Goal: Check status

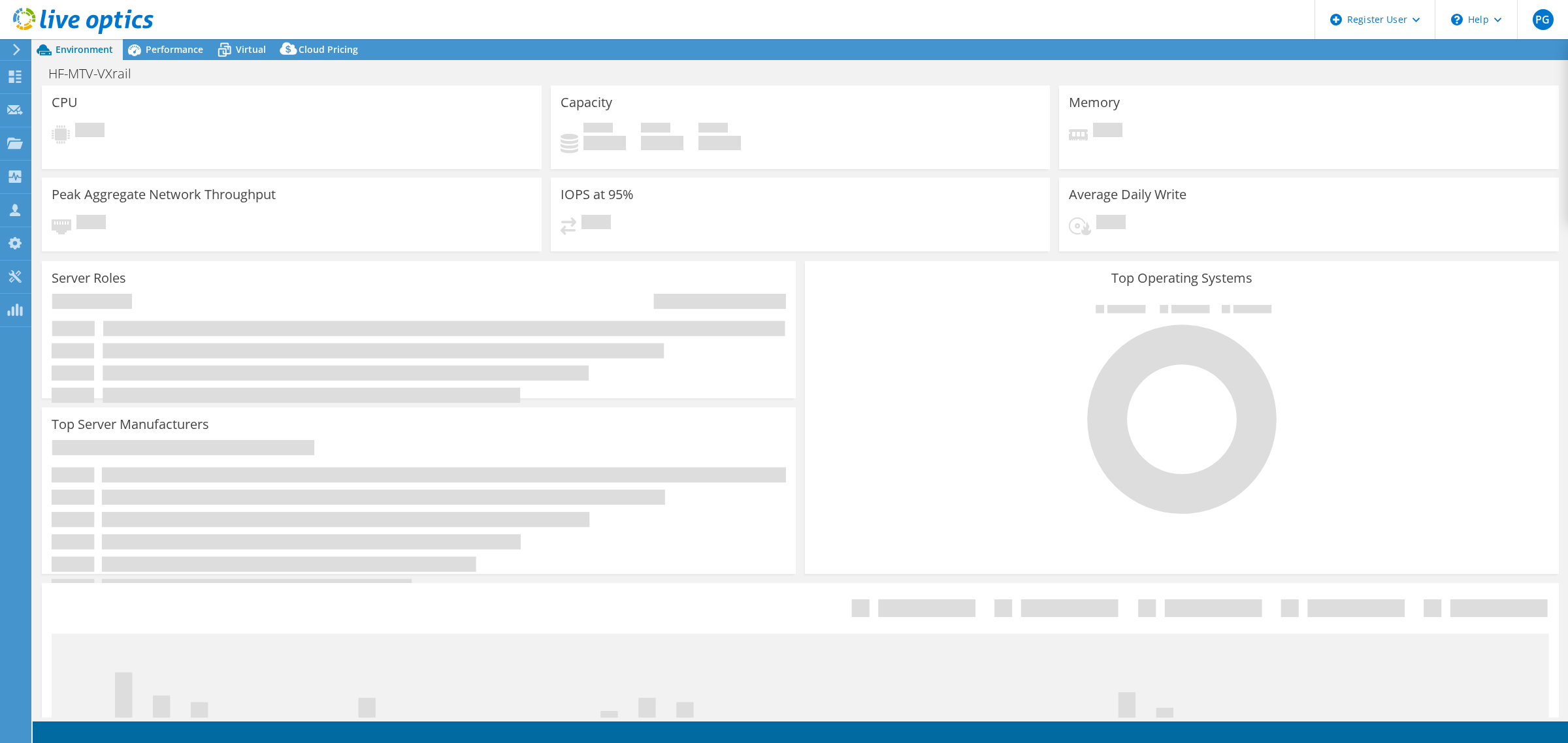
select select "USD"
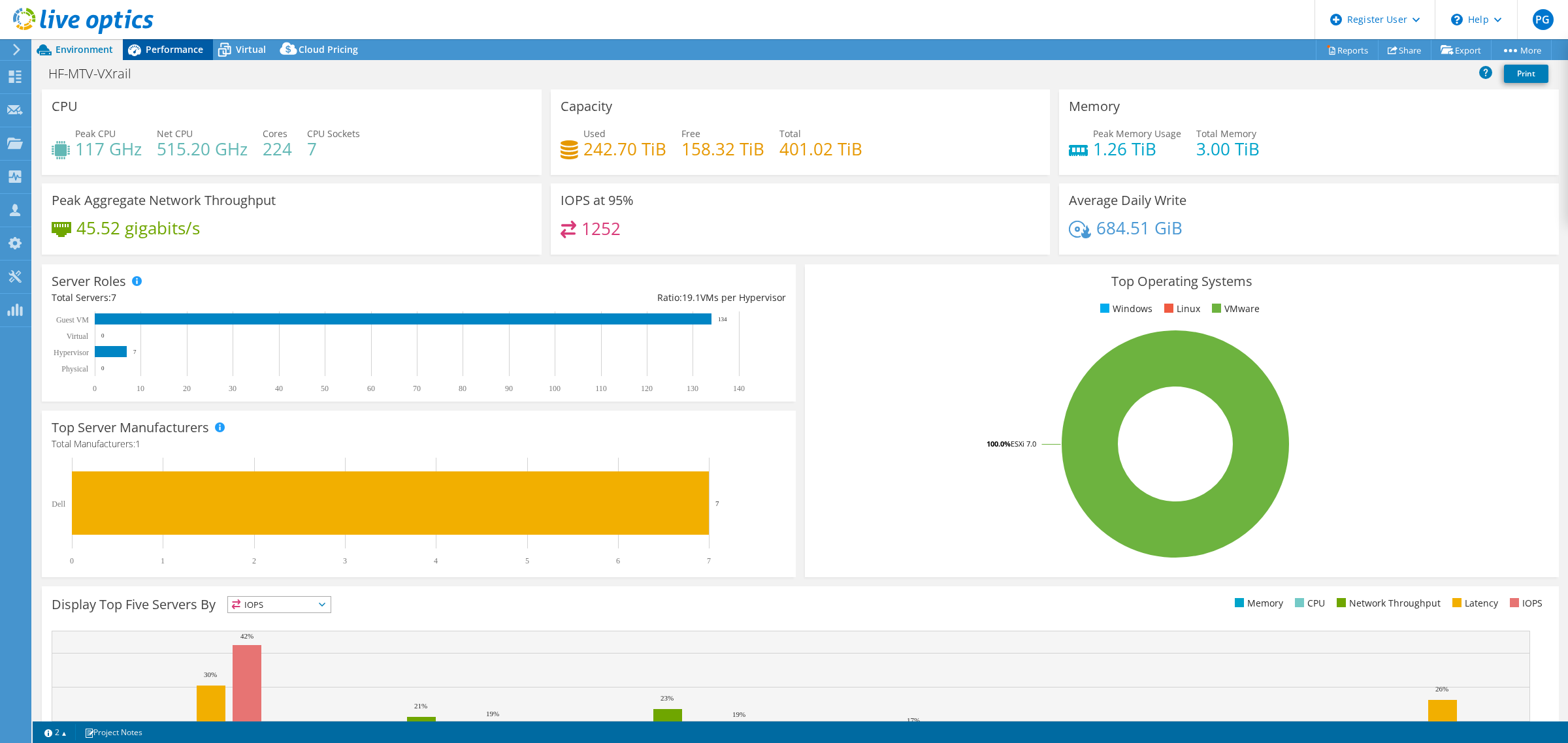
click at [174, 51] on span "Performance" at bounding box center [174, 49] width 57 height 13
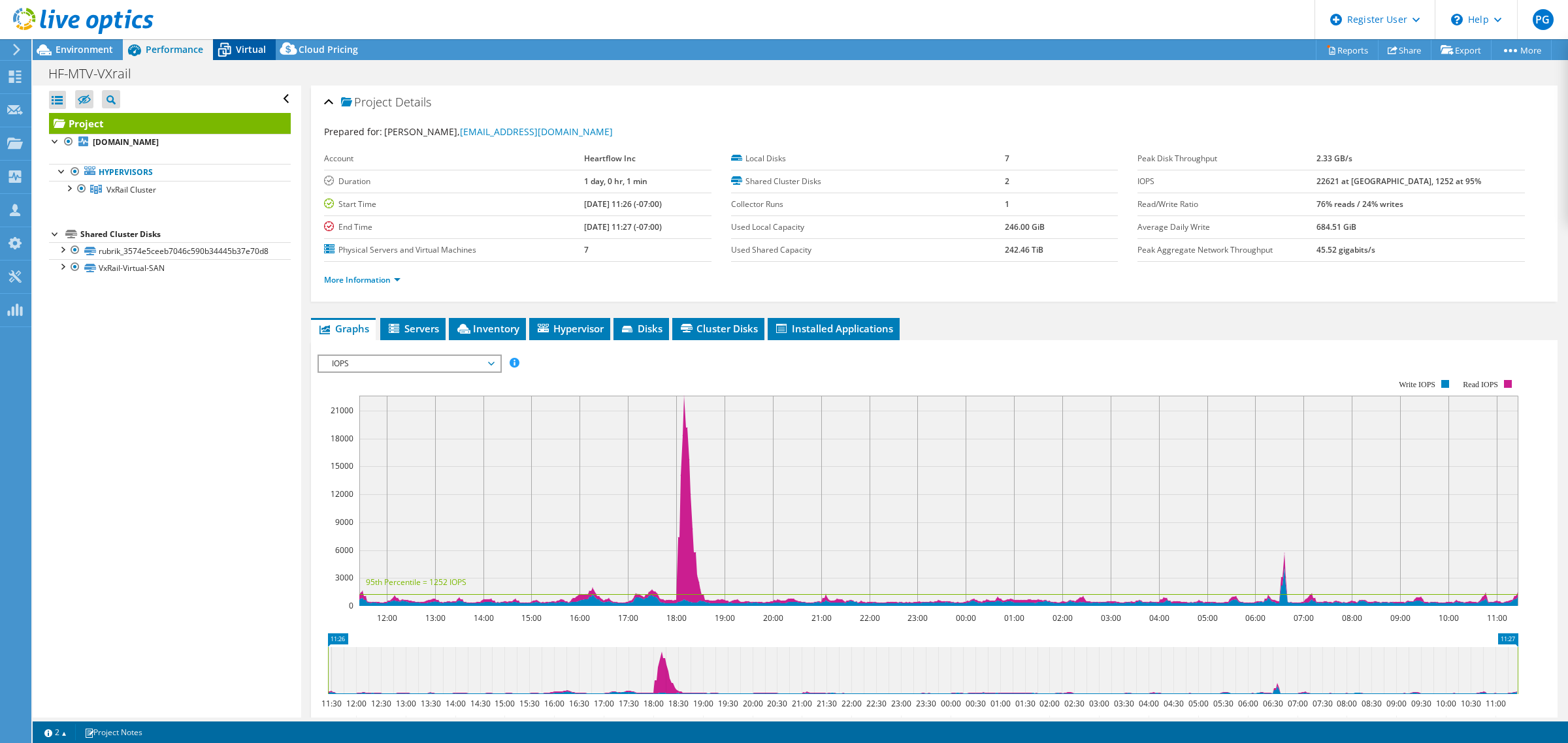
click at [236, 47] on span "Virtual" at bounding box center [251, 49] width 30 height 13
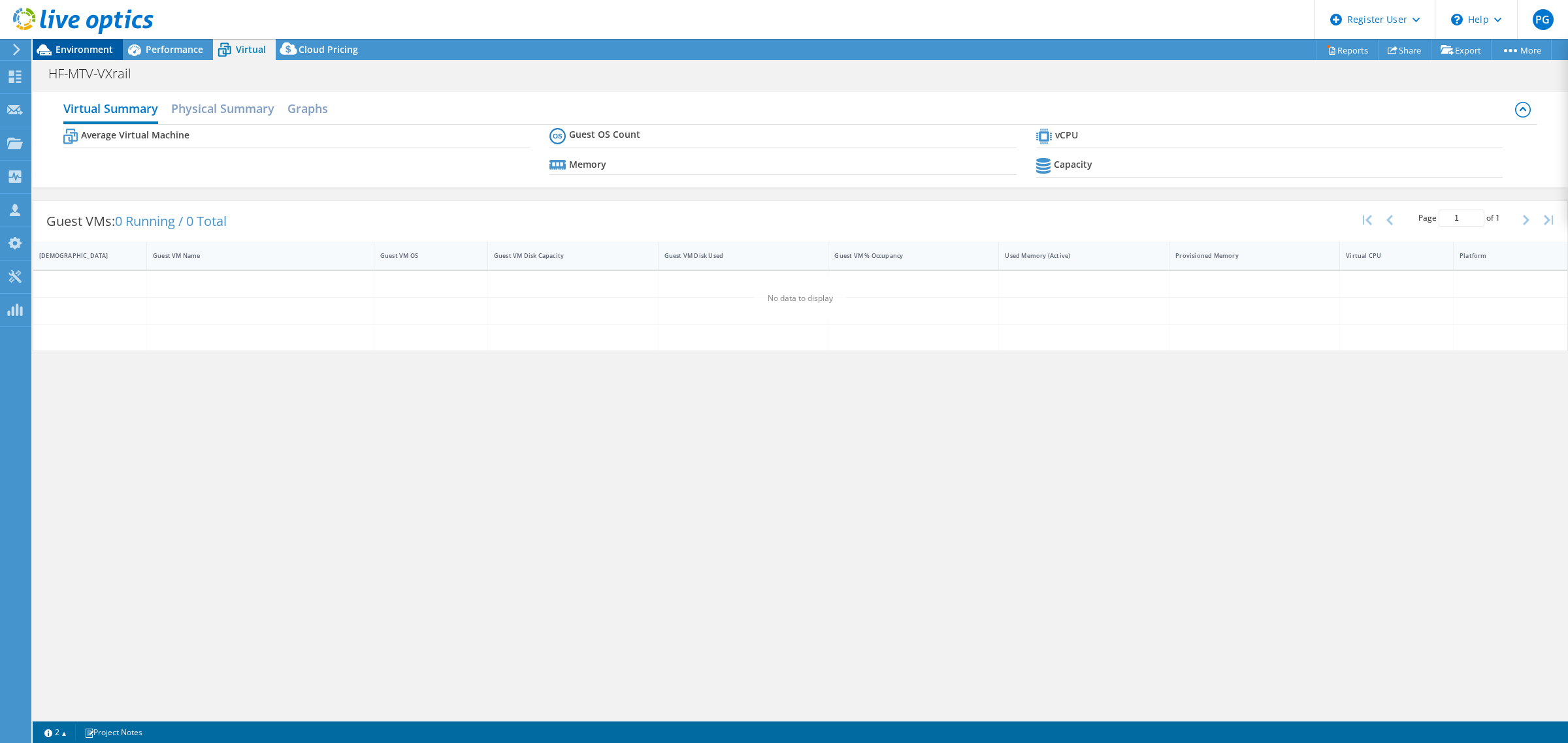
click at [69, 50] on span "Environment" at bounding box center [84, 49] width 57 height 13
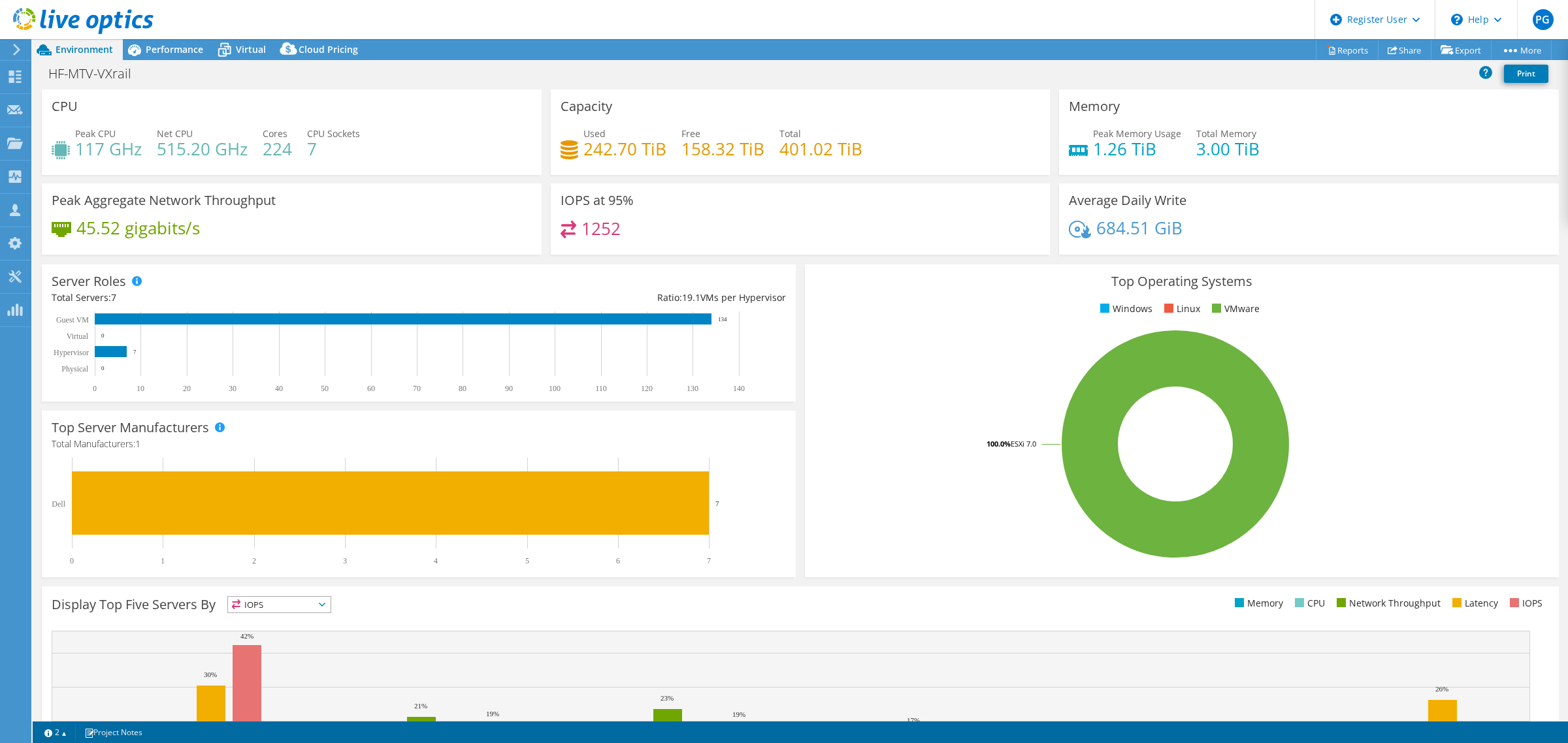
click at [10, 48] on div at bounding box center [14, 50] width 14 height 12
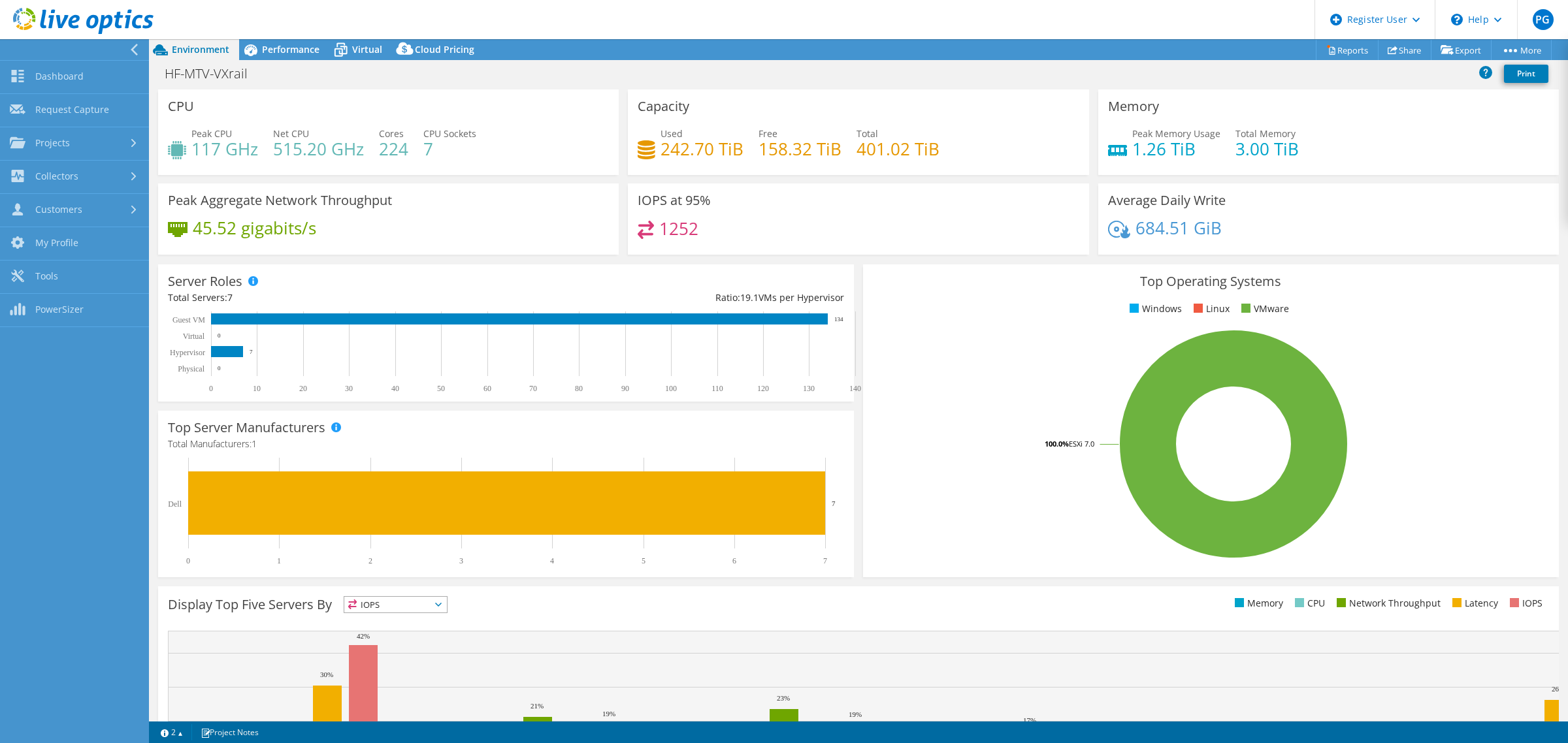
click at [131, 50] on use at bounding box center [134, 50] width 7 height 12
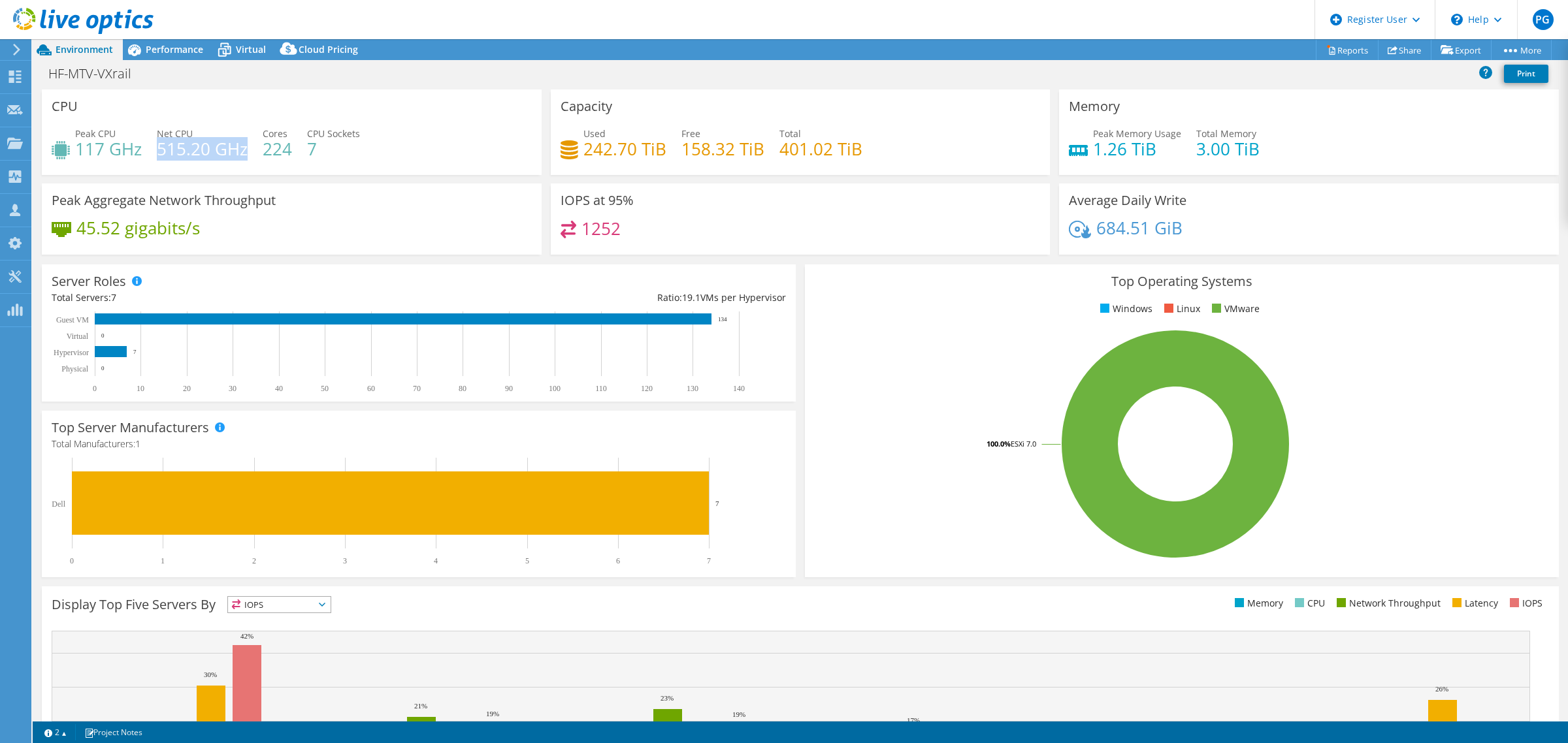
drag, startPoint x: 158, startPoint y: 149, endPoint x: 246, endPoint y: 149, distance: 88.0
click at [246, 149] on h4 "515.20 GHz" at bounding box center [202, 148] width 91 height 14
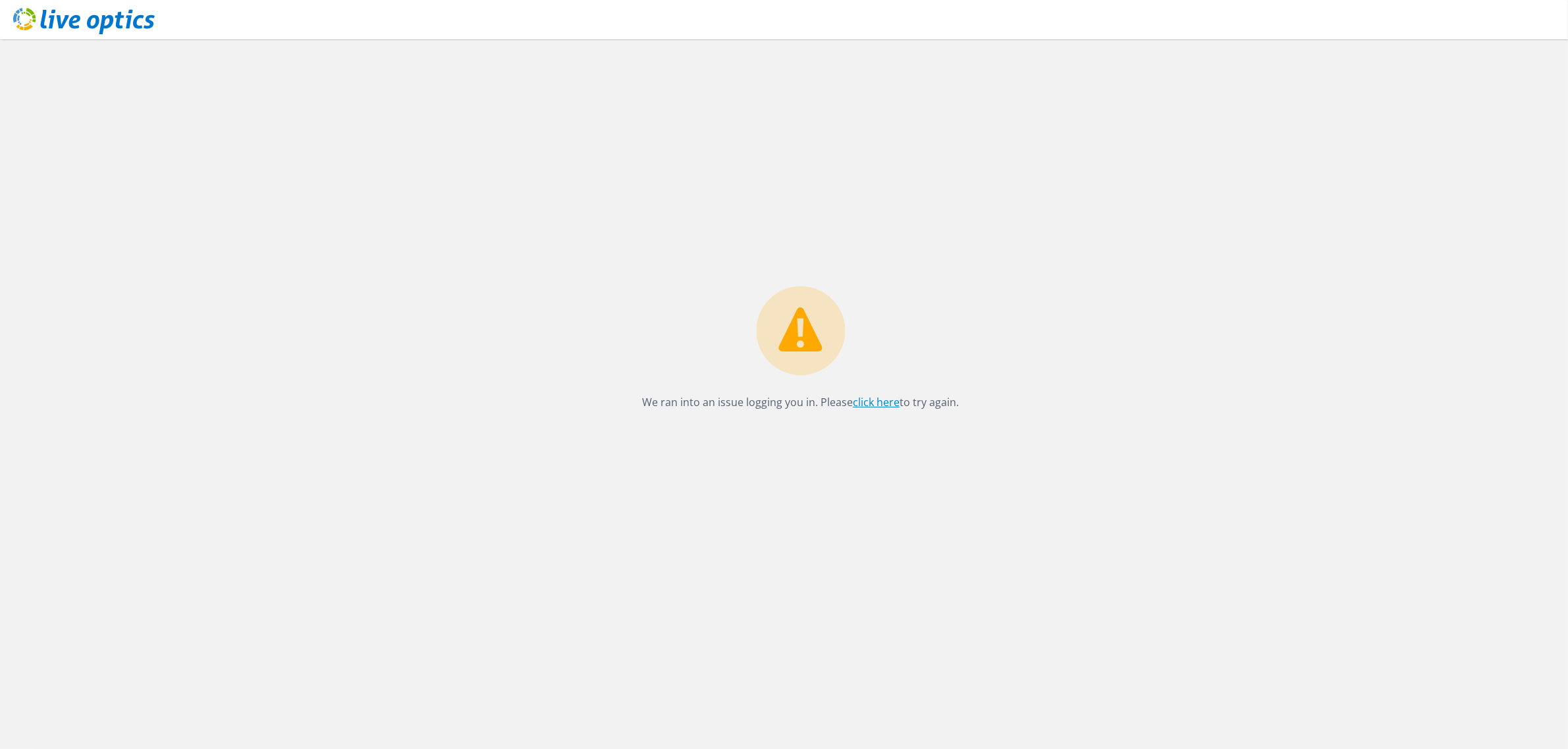
click at [877, 406] on link "click here" at bounding box center [876, 402] width 46 height 14
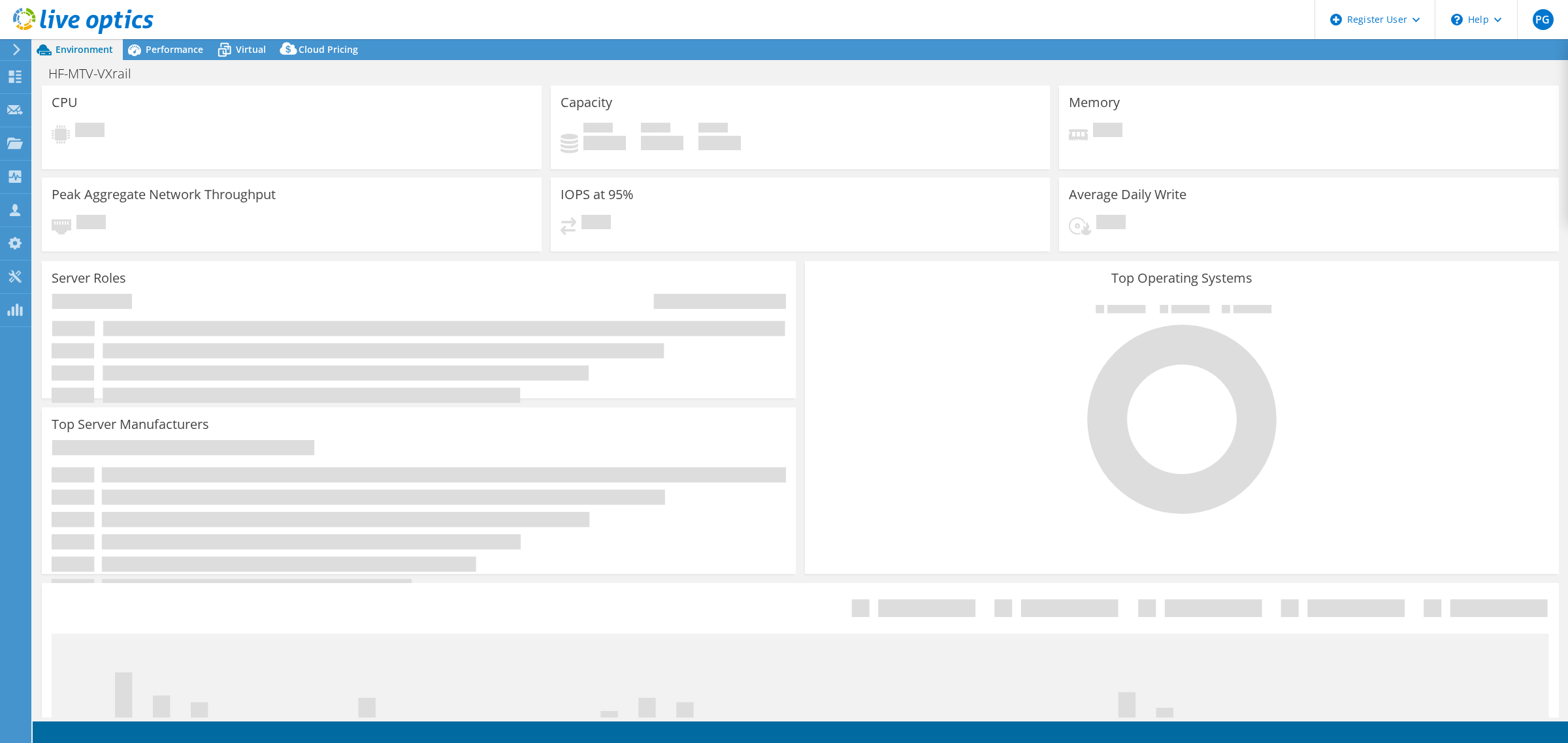
select select "USD"
